Goal: Check status: Check status

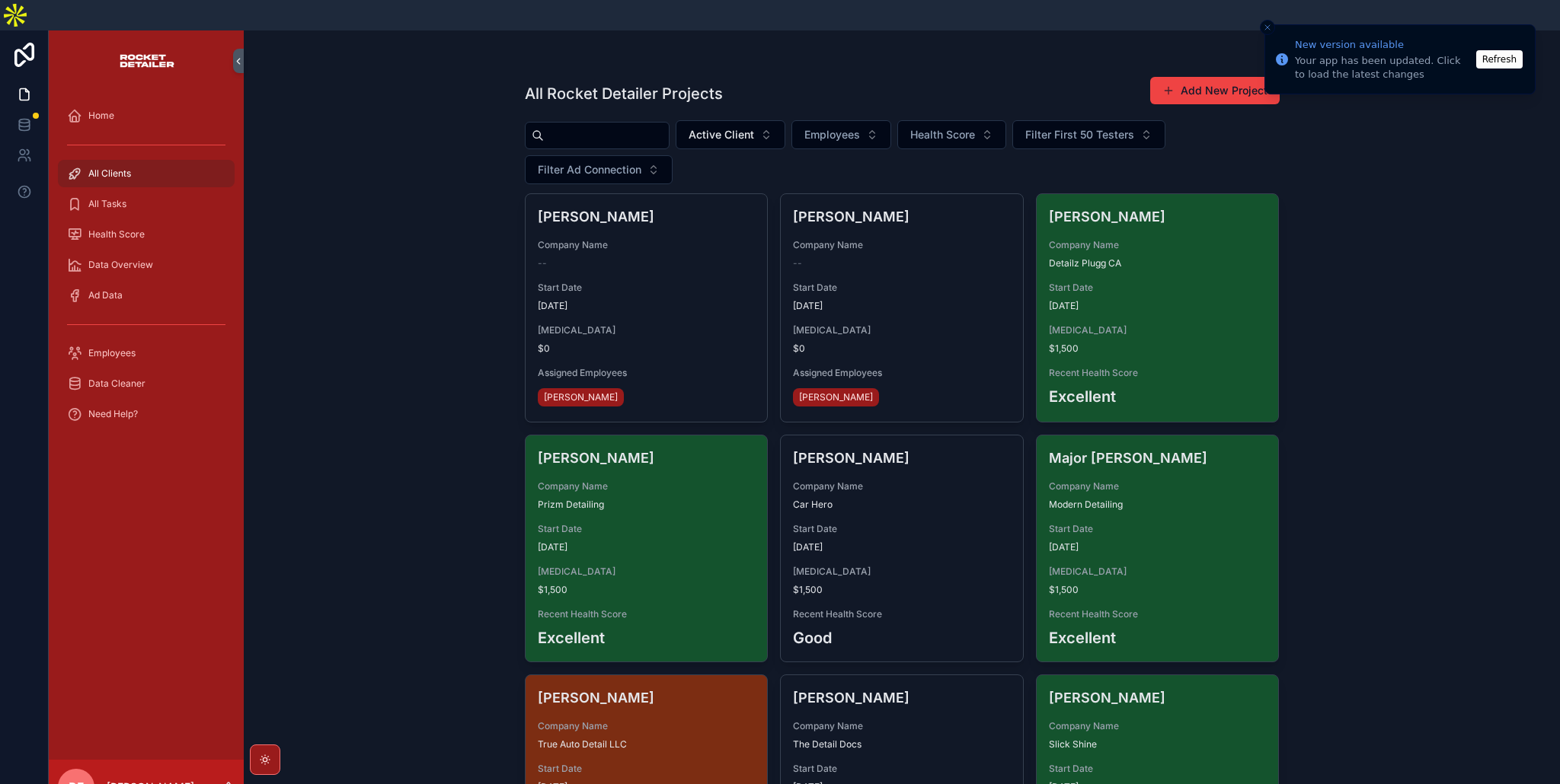
click at [594, 125] on input "scrollable content" at bounding box center [606, 135] width 125 height 21
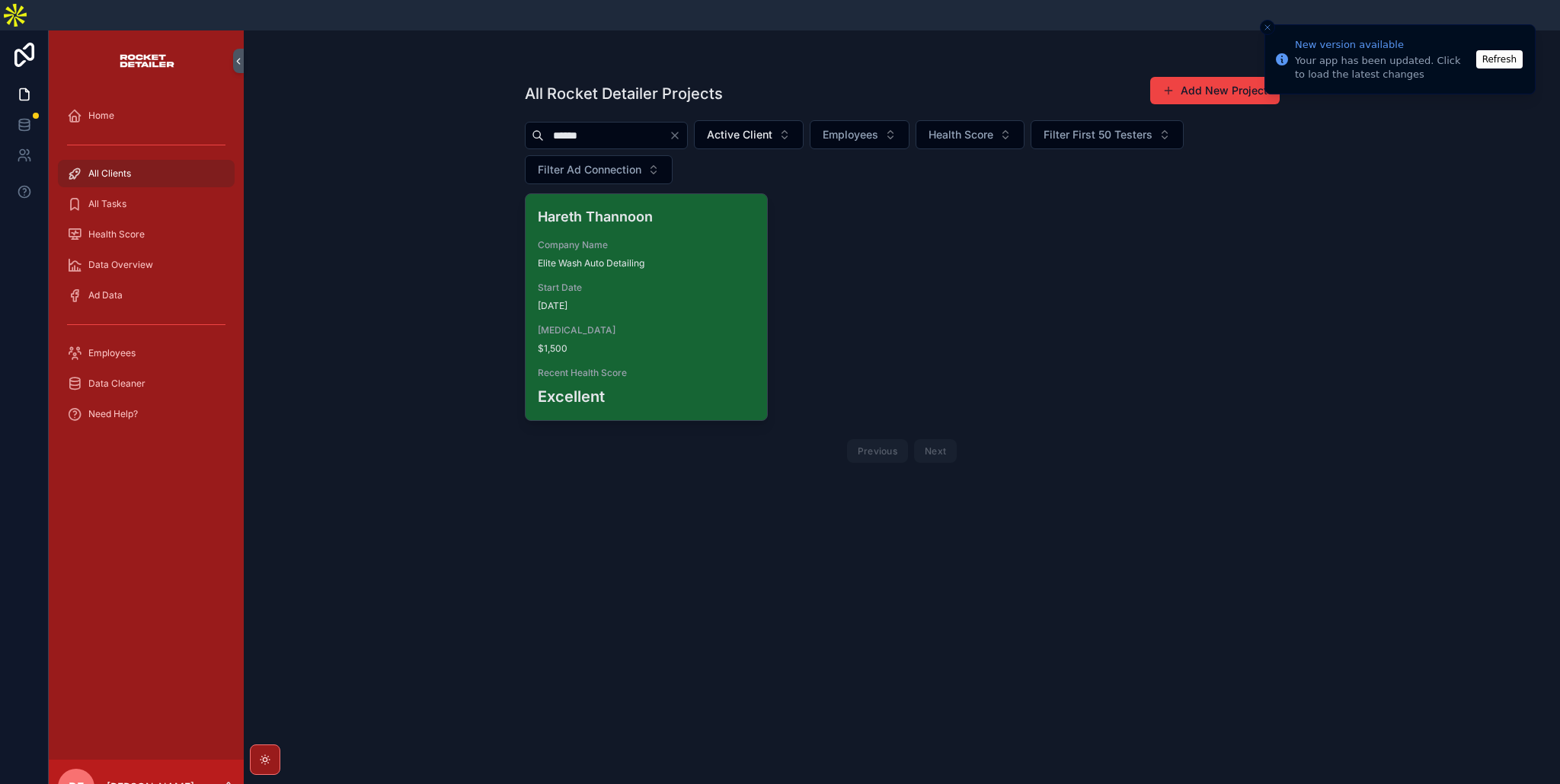
type input "******"
click at [686, 282] on span "Start Date" at bounding box center [646, 288] width 218 height 12
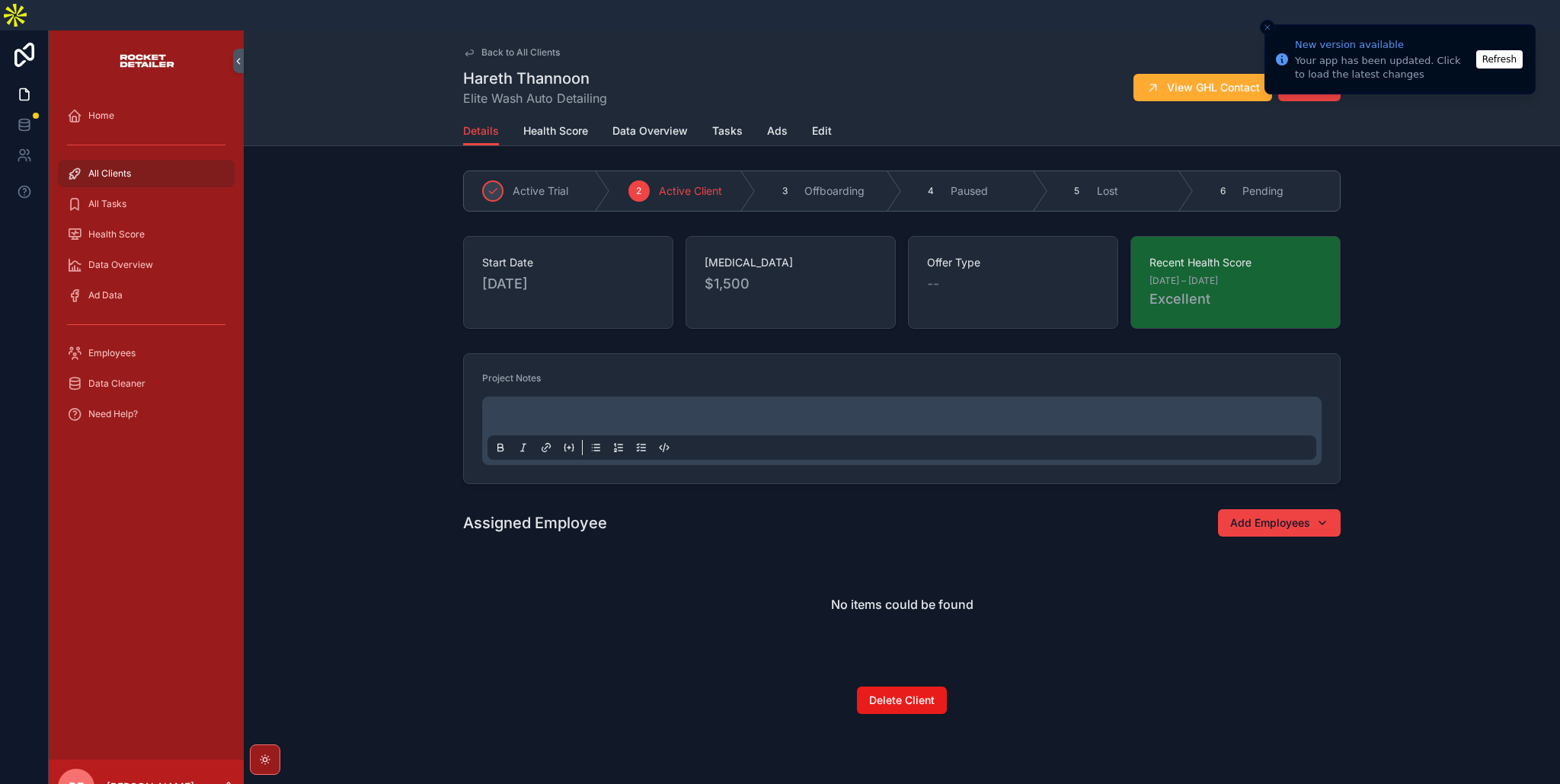
scroll to position [3, 0]
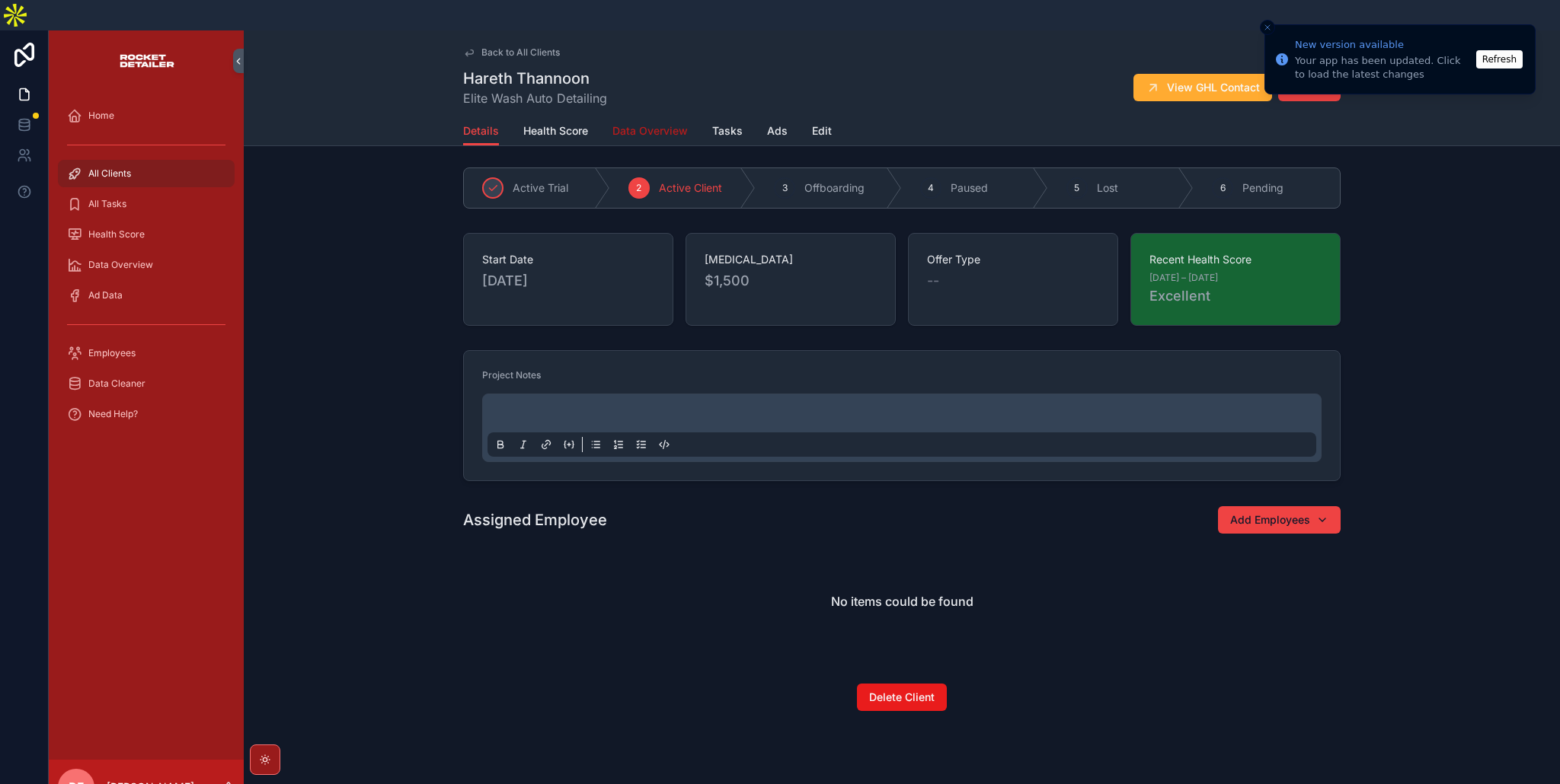
click at [651, 123] on span "Data Overview" at bounding box center [650, 130] width 76 height 15
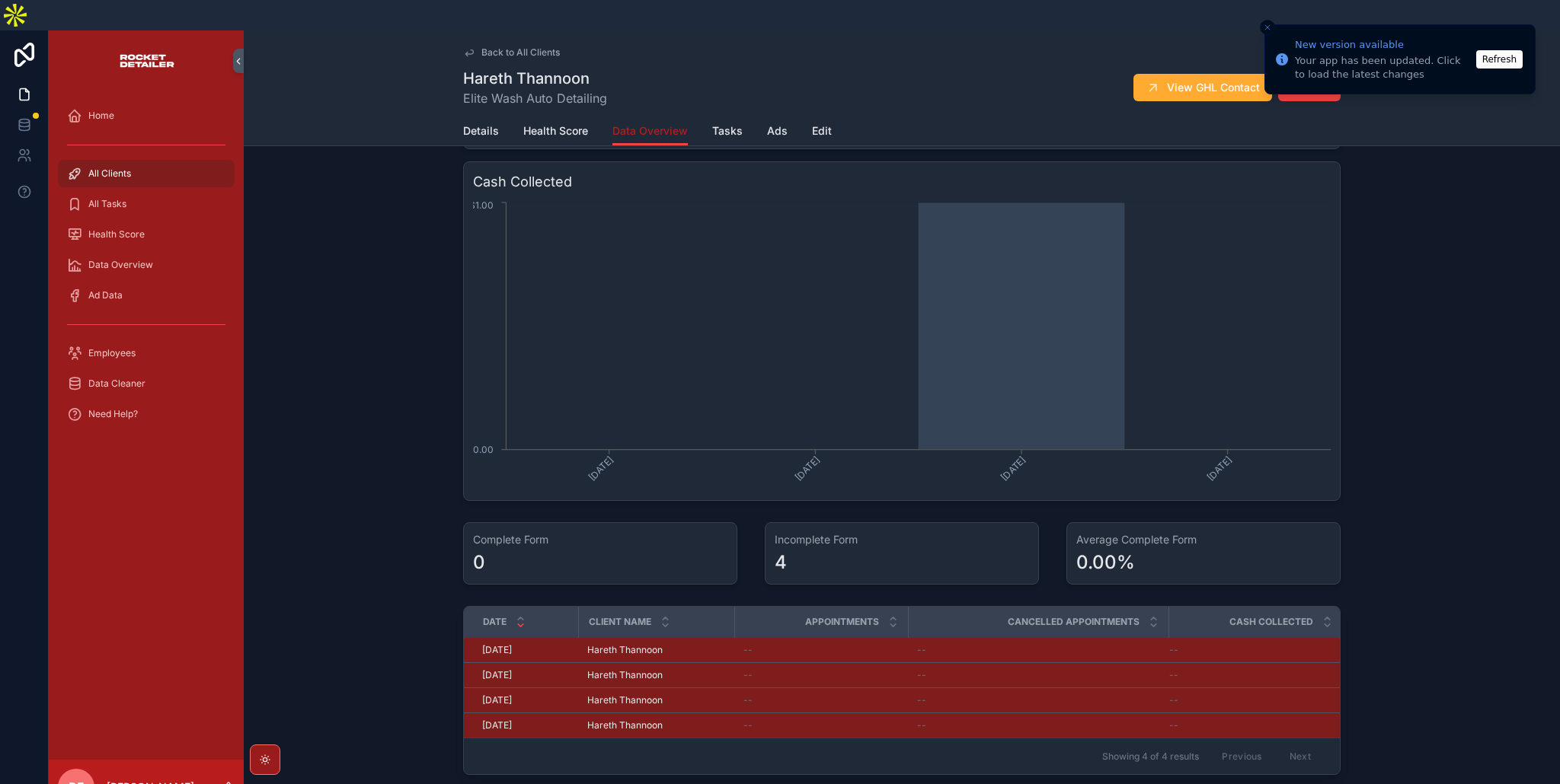
scroll to position [618, 0]
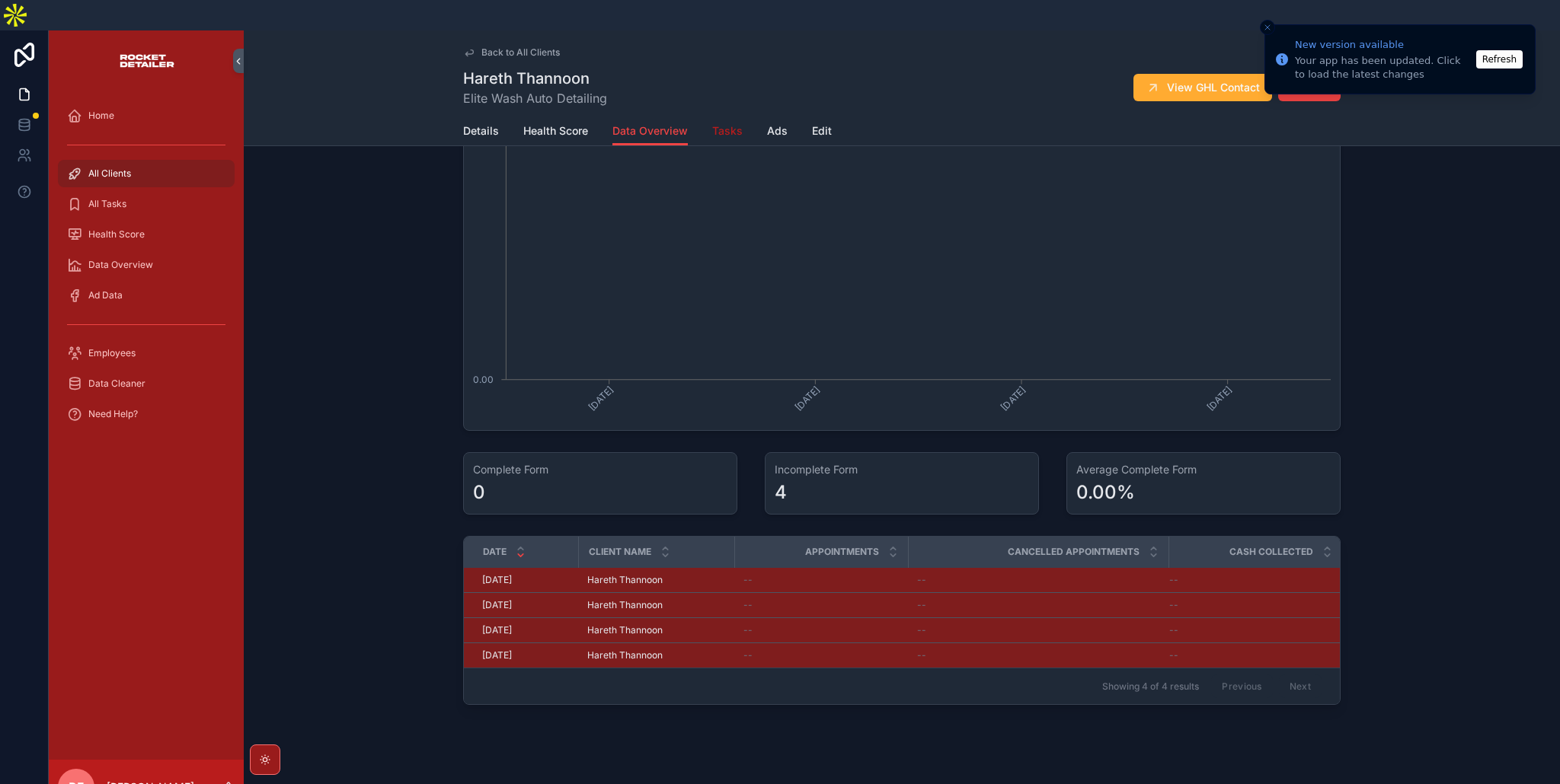
click at [722, 123] on span "Tasks" at bounding box center [727, 130] width 31 height 15
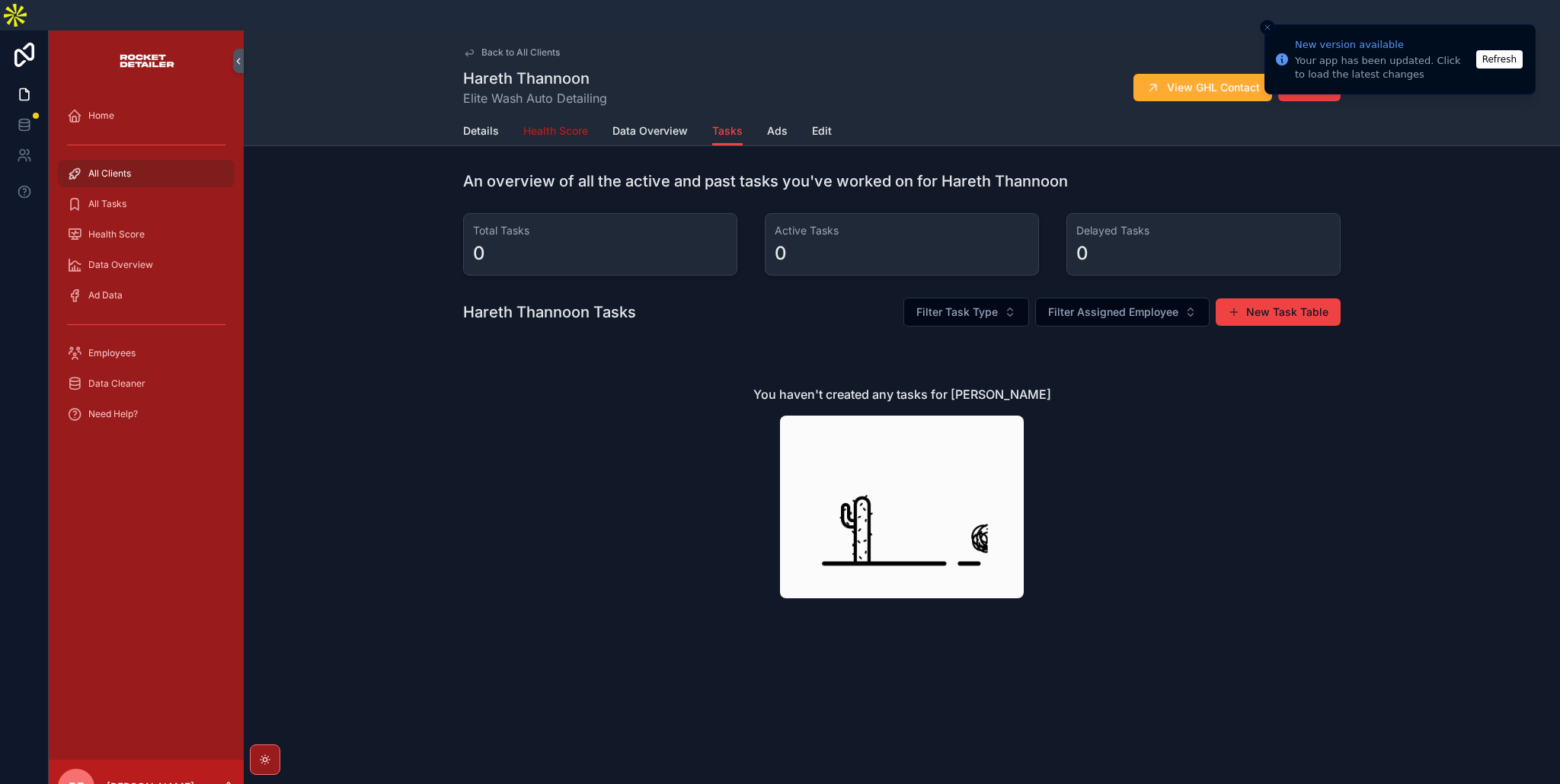
click at [547, 123] on span "Health Score" at bounding box center [556, 130] width 65 height 15
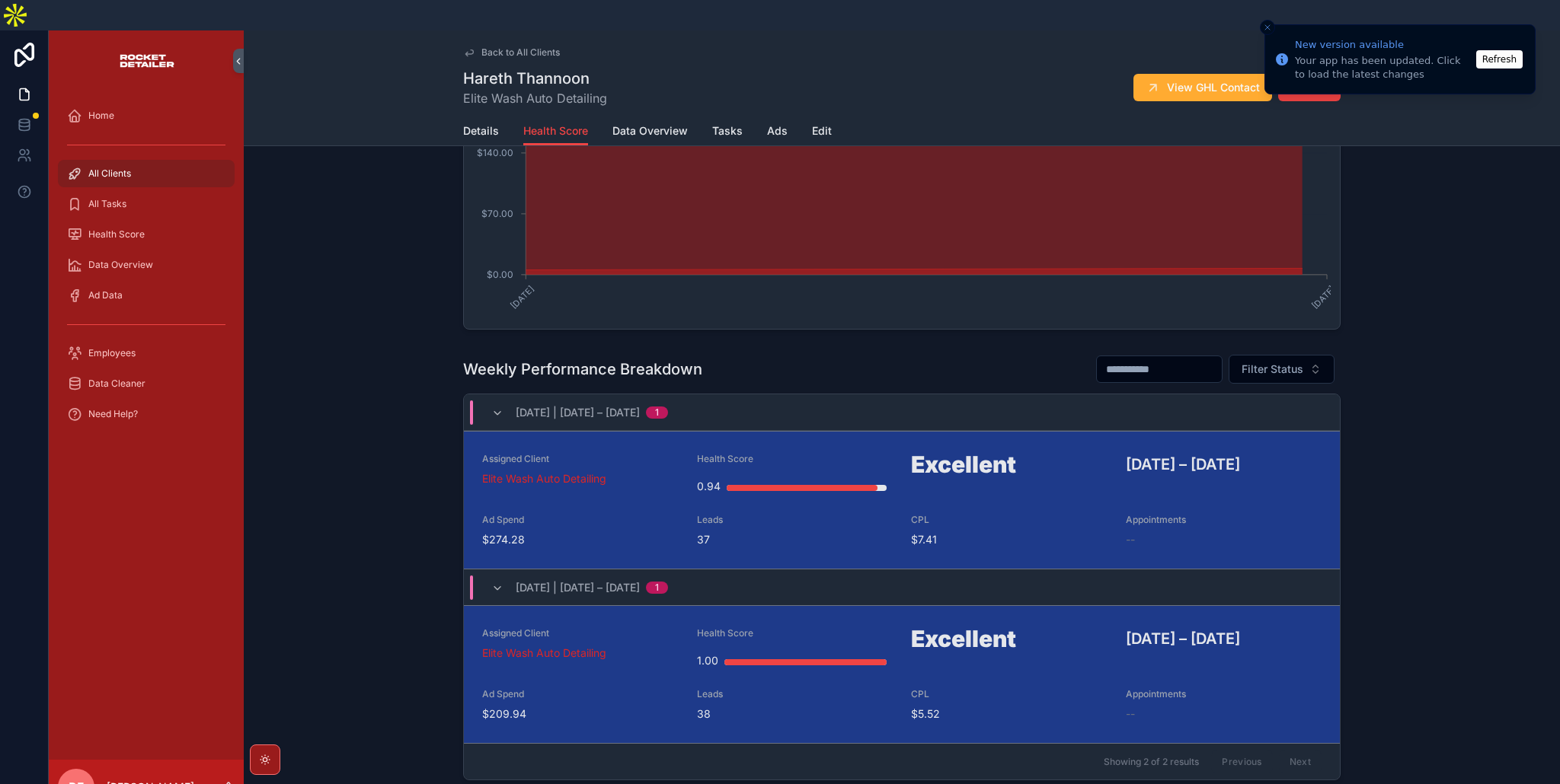
scroll to position [363, 0]
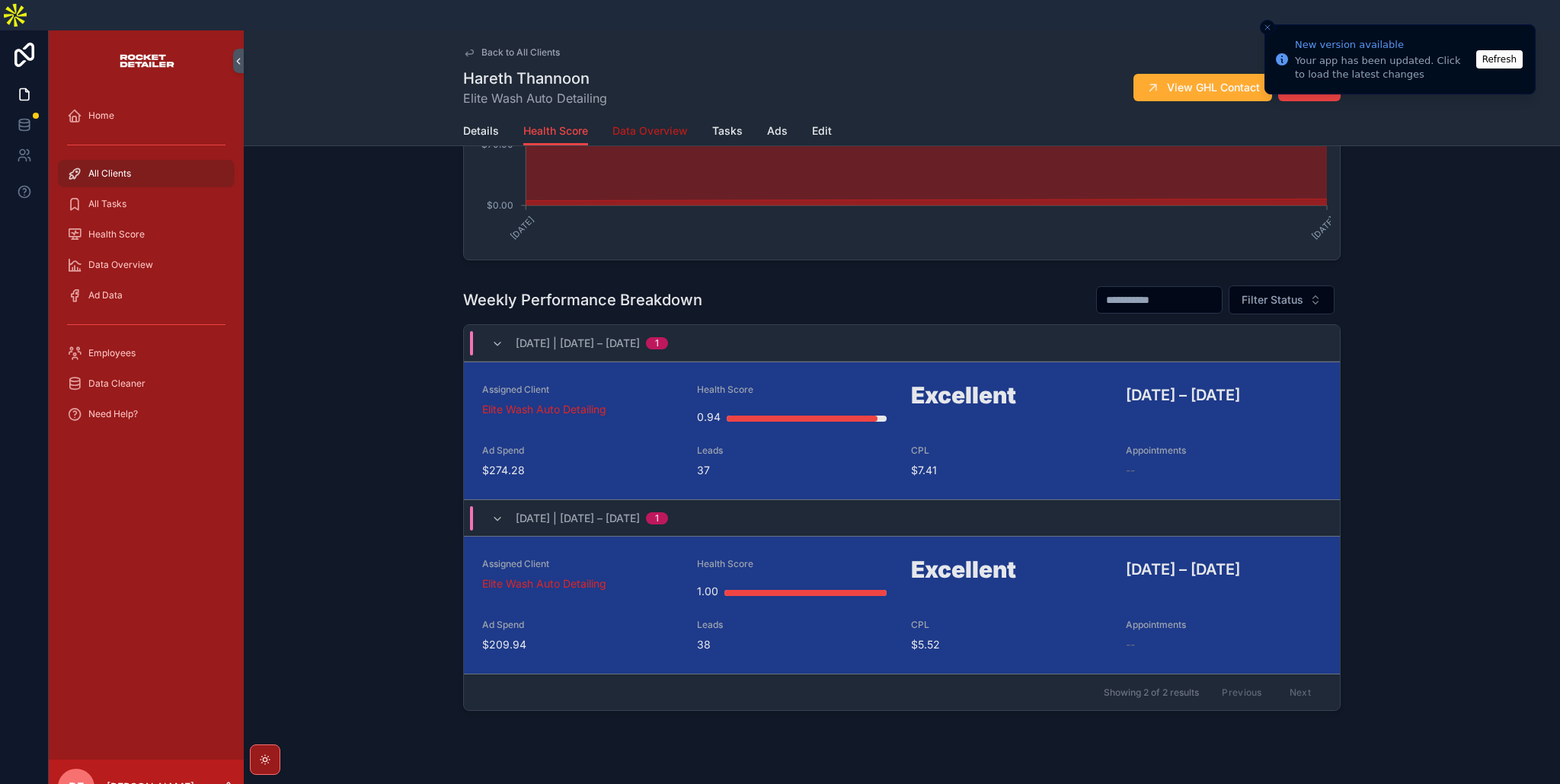
click at [643, 123] on span "Data Overview" at bounding box center [650, 130] width 76 height 15
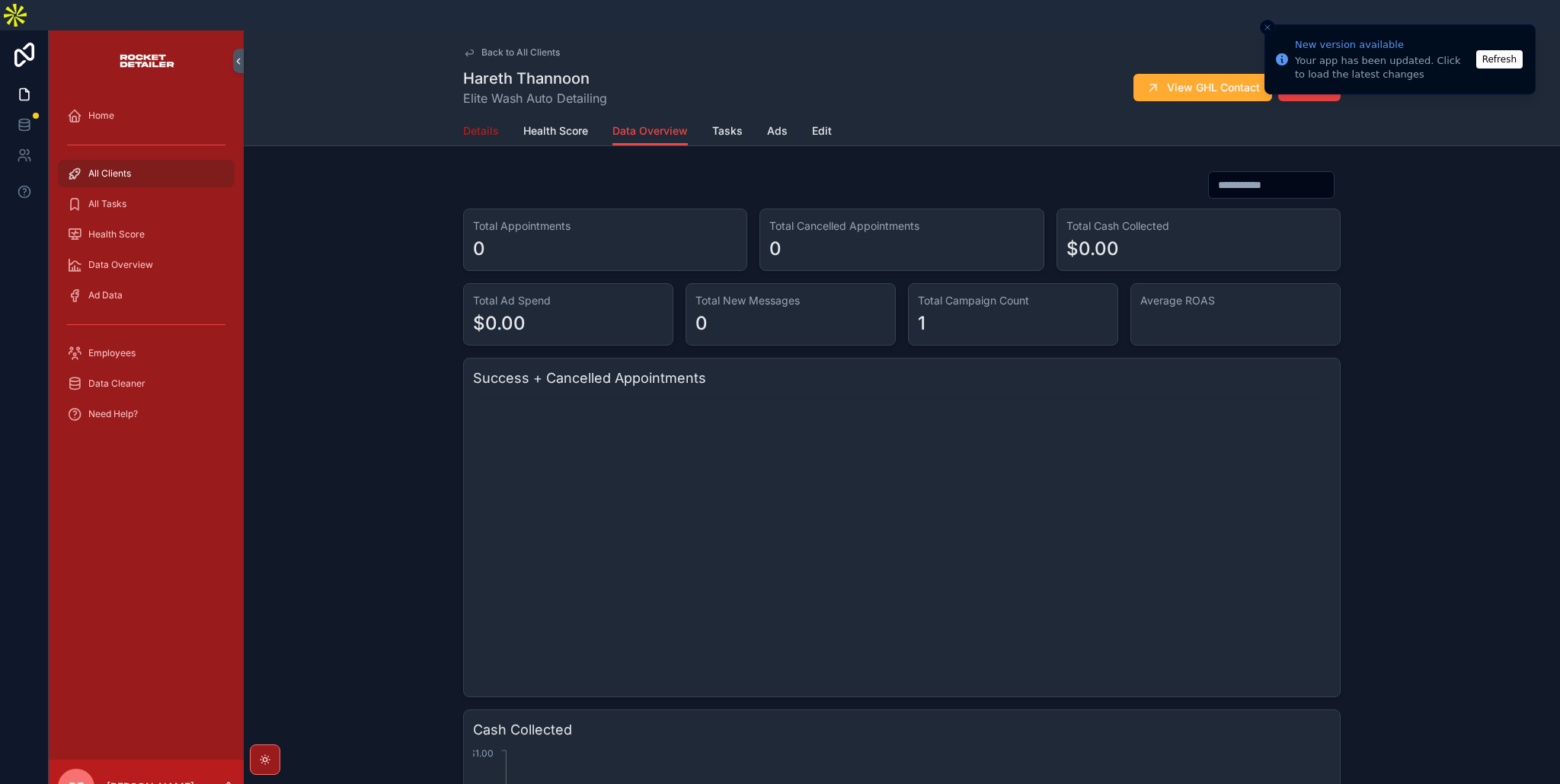
click at [463, 123] on span "Details" at bounding box center [480, 130] width 36 height 15
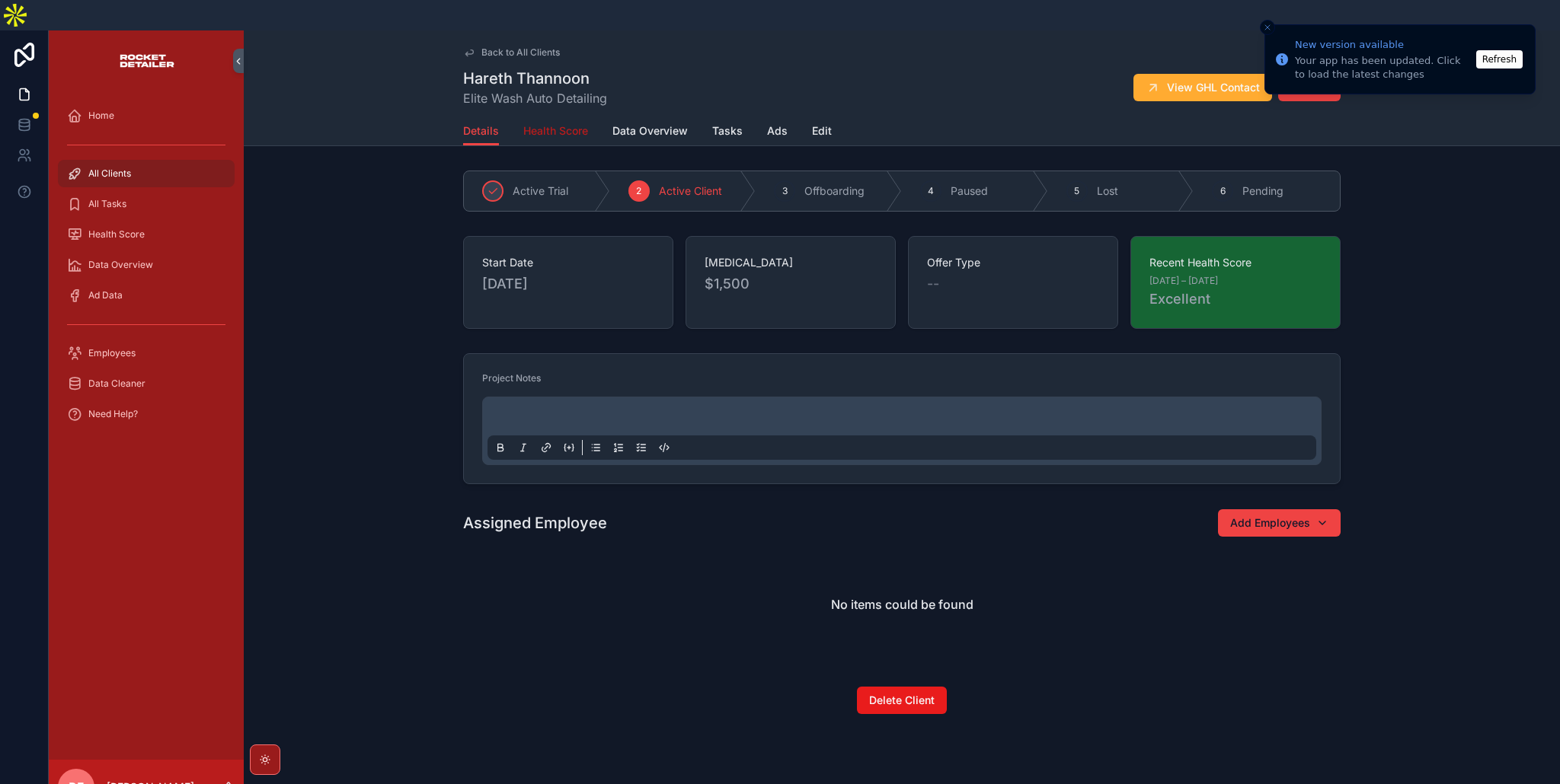
click at [567, 118] on link "Health Score" at bounding box center [556, 133] width 65 height 31
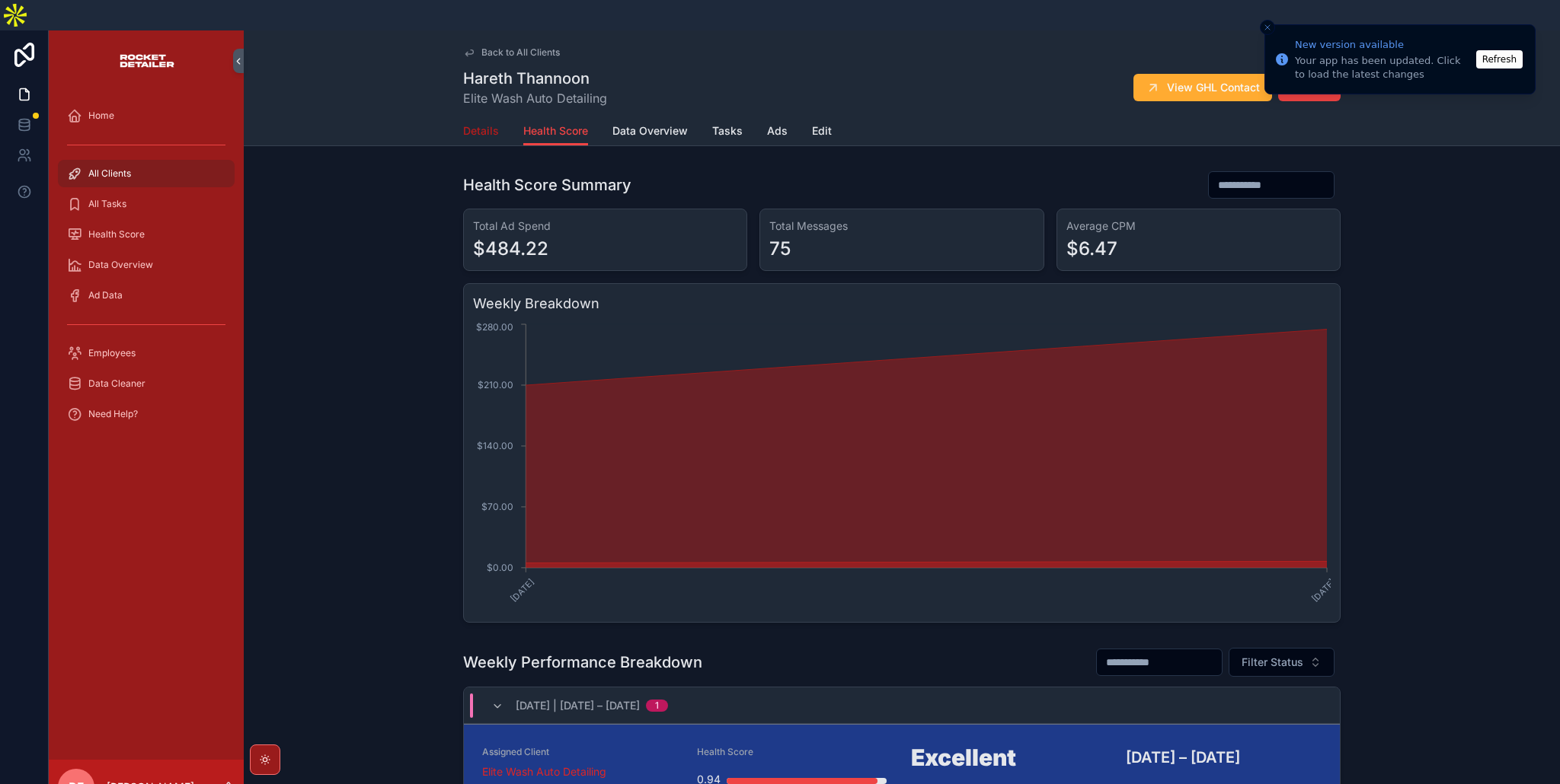
click at [476, 123] on span "Details" at bounding box center [480, 130] width 36 height 15
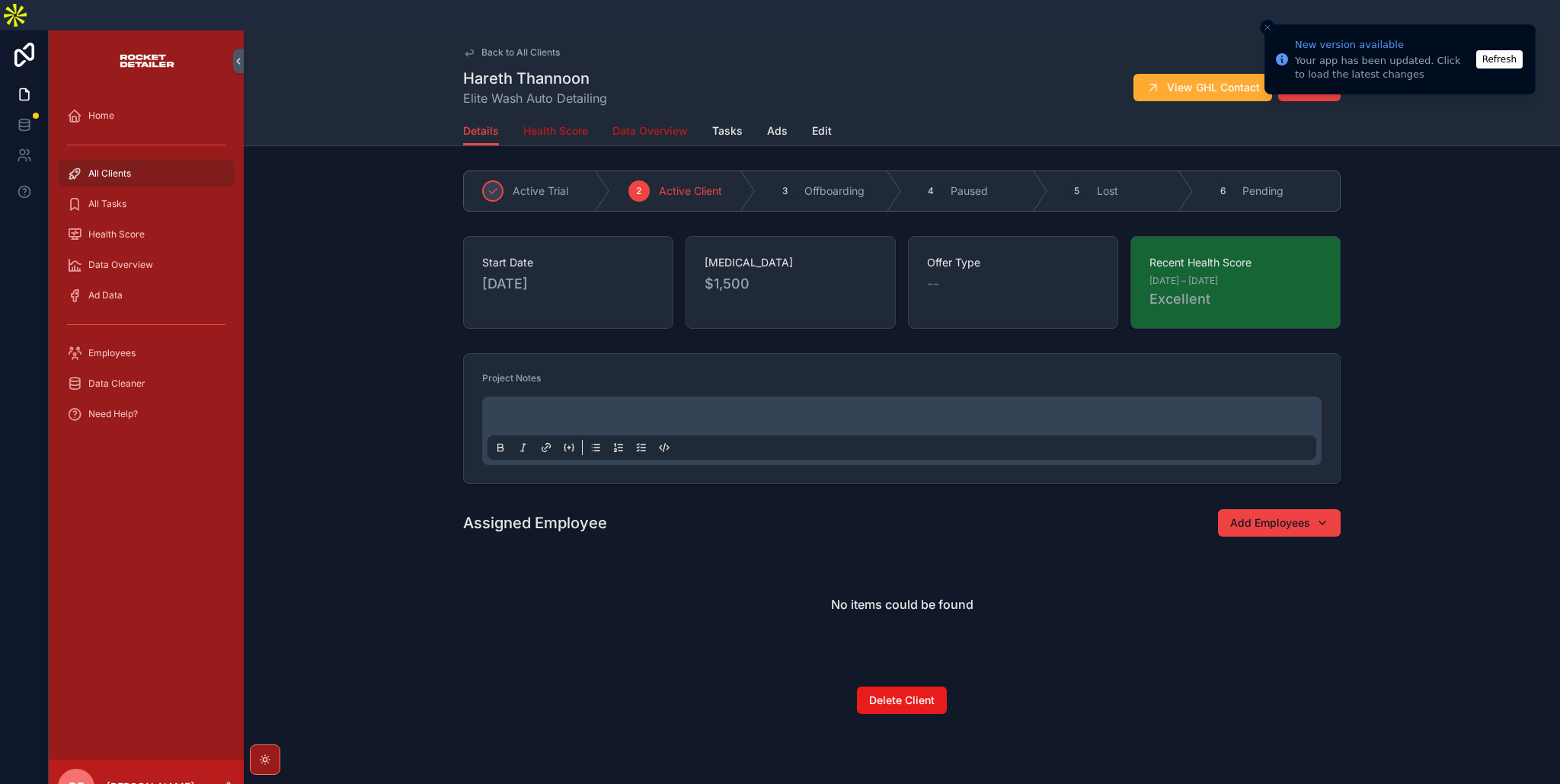
drag, startPoint x: 560, startPoint y: 103, endPoint x: 631, endPoint y: 104, distance: 71.0
click at [561, 123] on span "Health Score" at bounding box center [556, 130] width 65 height 15
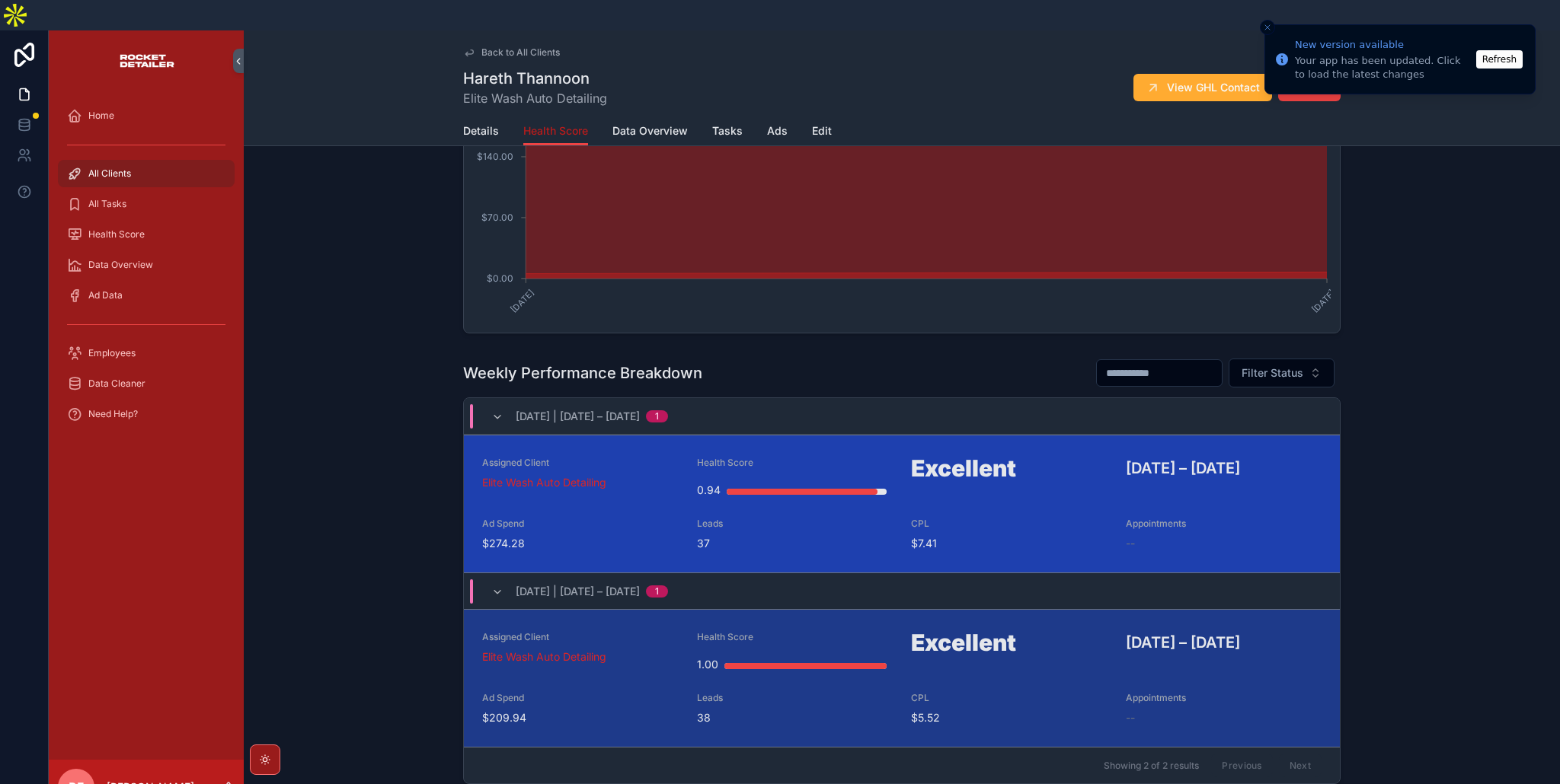
scroll to position [363, 0]
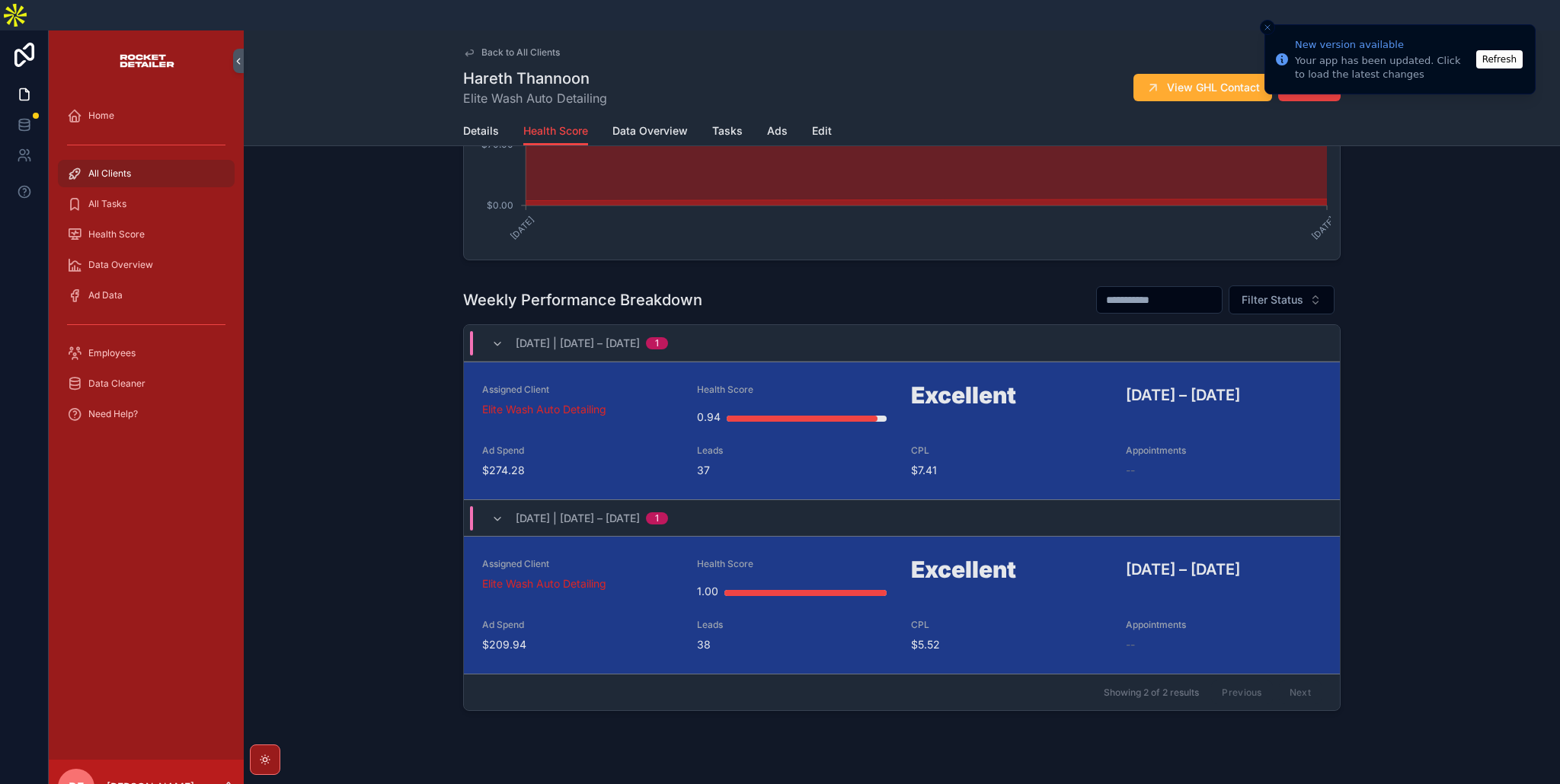
click at [495, 338] on icon "scrollable content" at bounding box center [497, 344] width 12 height 12
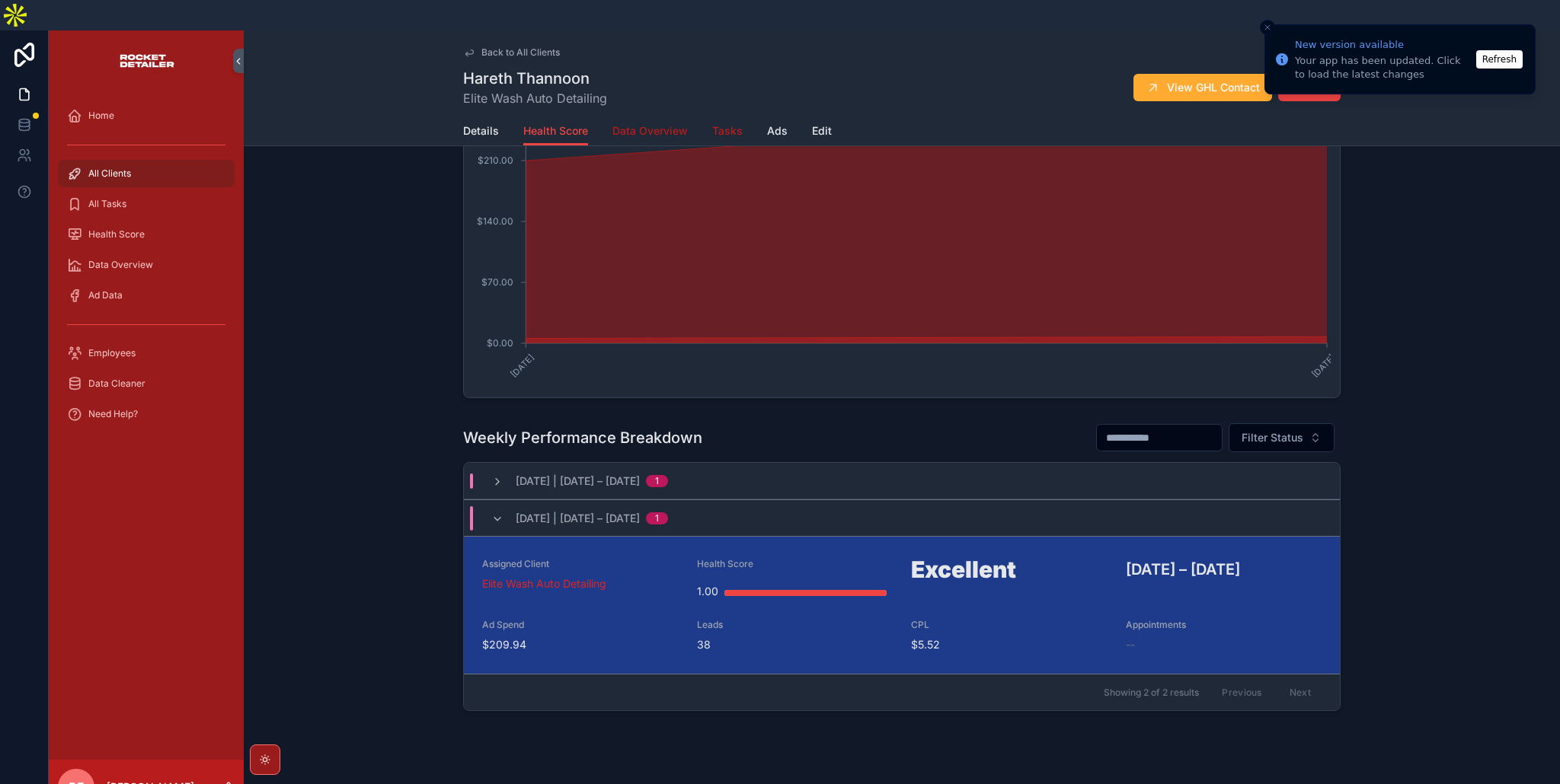
drag, startPoint x: 658, startPoint y: 106, endPoint x: 720, endPoint y: 100, distance: 62.3
click at [658, 123] on span "Data Overview" at bounding box center [650, 130] width 76 height 15
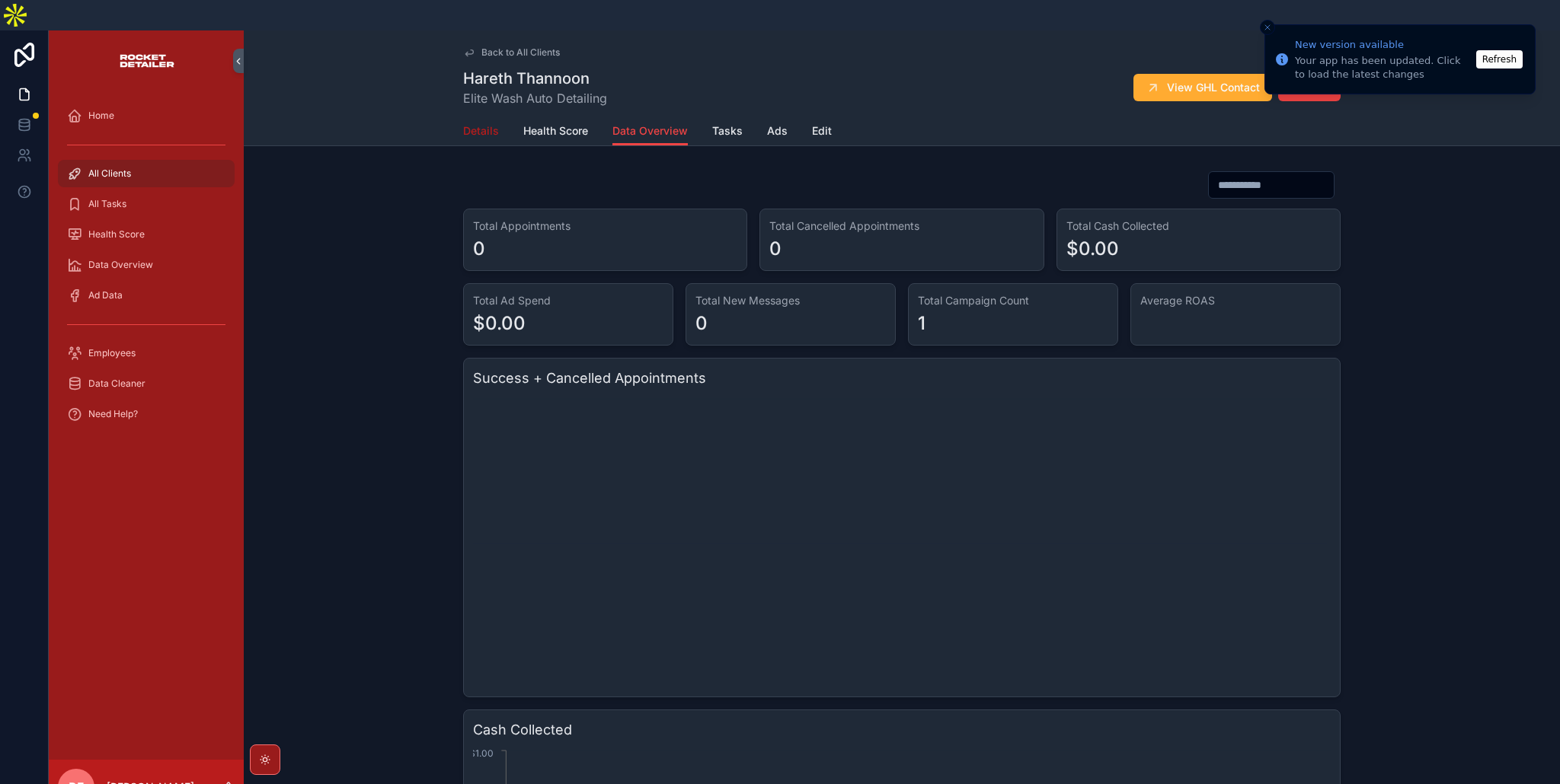
click at [488, 123] on span "Details" at bounding box center [480, 130] width 36 height 15
